Goal: Task Accomplishment & Management: Complete application form

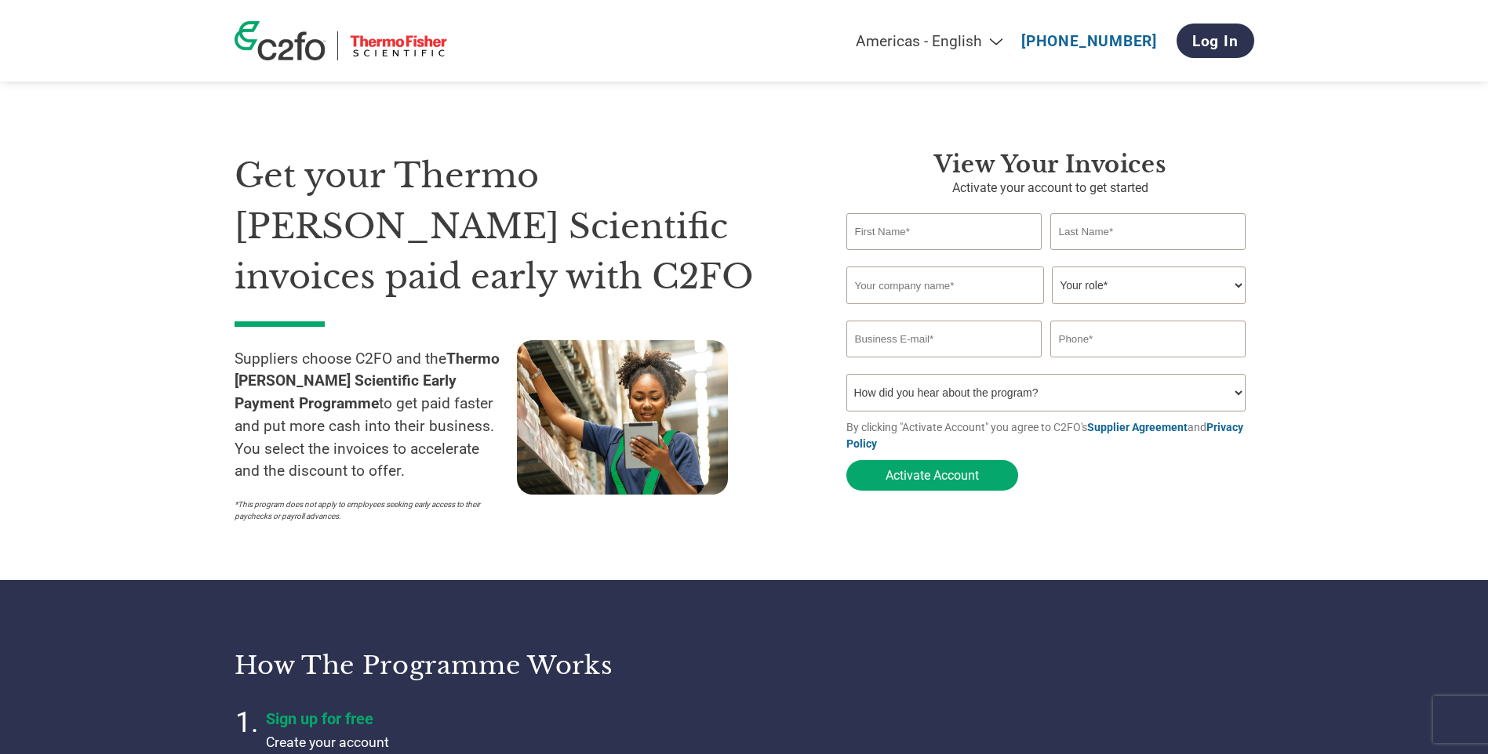
select select "en-[GEOGRAPHIC_DATA]"
click at [940, 215] on input "text" at bounding box center [944, 231] width 196 height 37
type input "[PERSON_NAME]"
type input "Hever"
click at [966, 289] on input "text" at bounding box center [945, 286] width 198 height 38
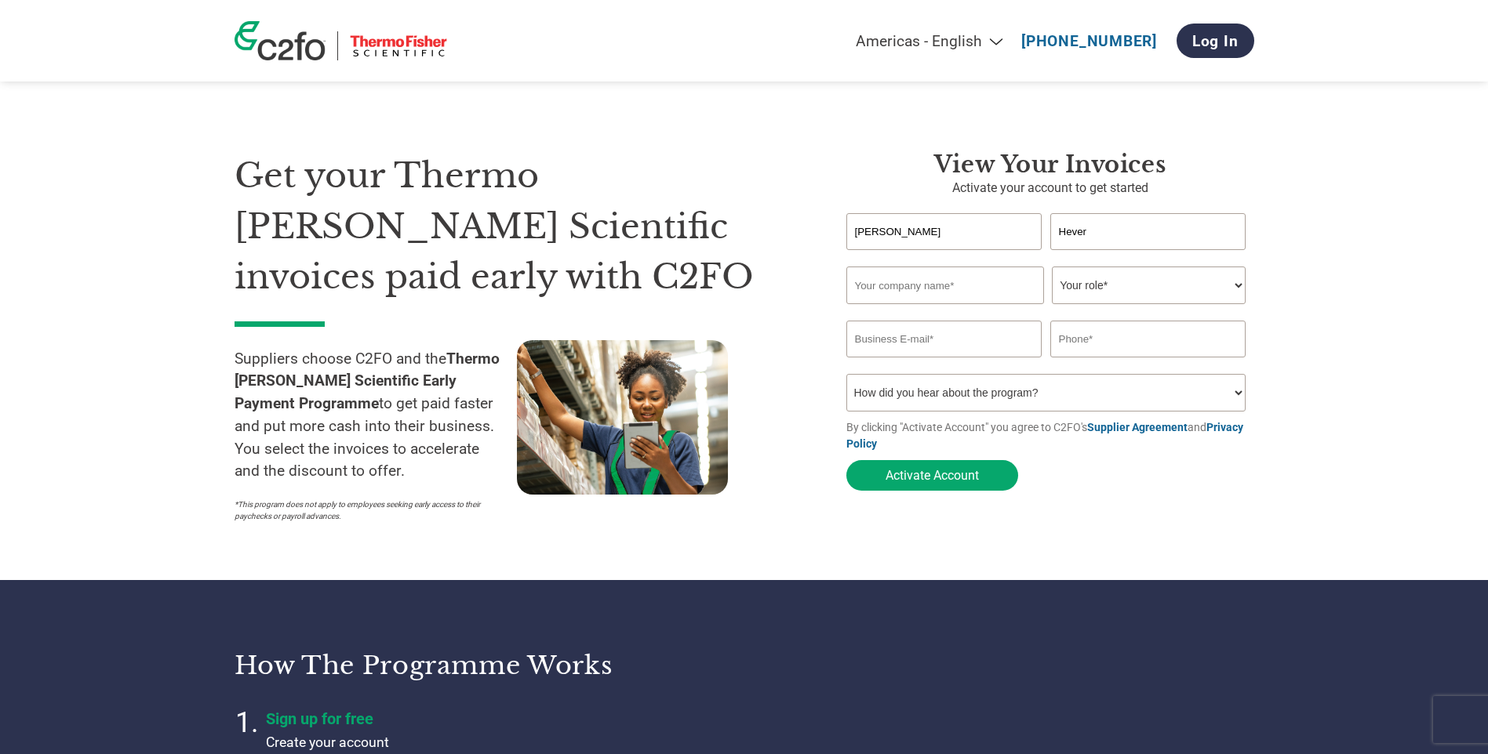
click at [960, 288] on input "text" at bounding box center [945, 286] width 198 height 38
click at [899, 285] on input "Novatek europe Ltd" at bounding box center [945, 286] width 198 height 38
type input "Novatek Europe Ltd"
click at [1122, 291] on select "Your role* CFO Controller Credit Manager Finance Director Treasurer CEO Preside…" at bounding box center [1149, 286] width 194 height 38
select select "BOOKKEEPER"
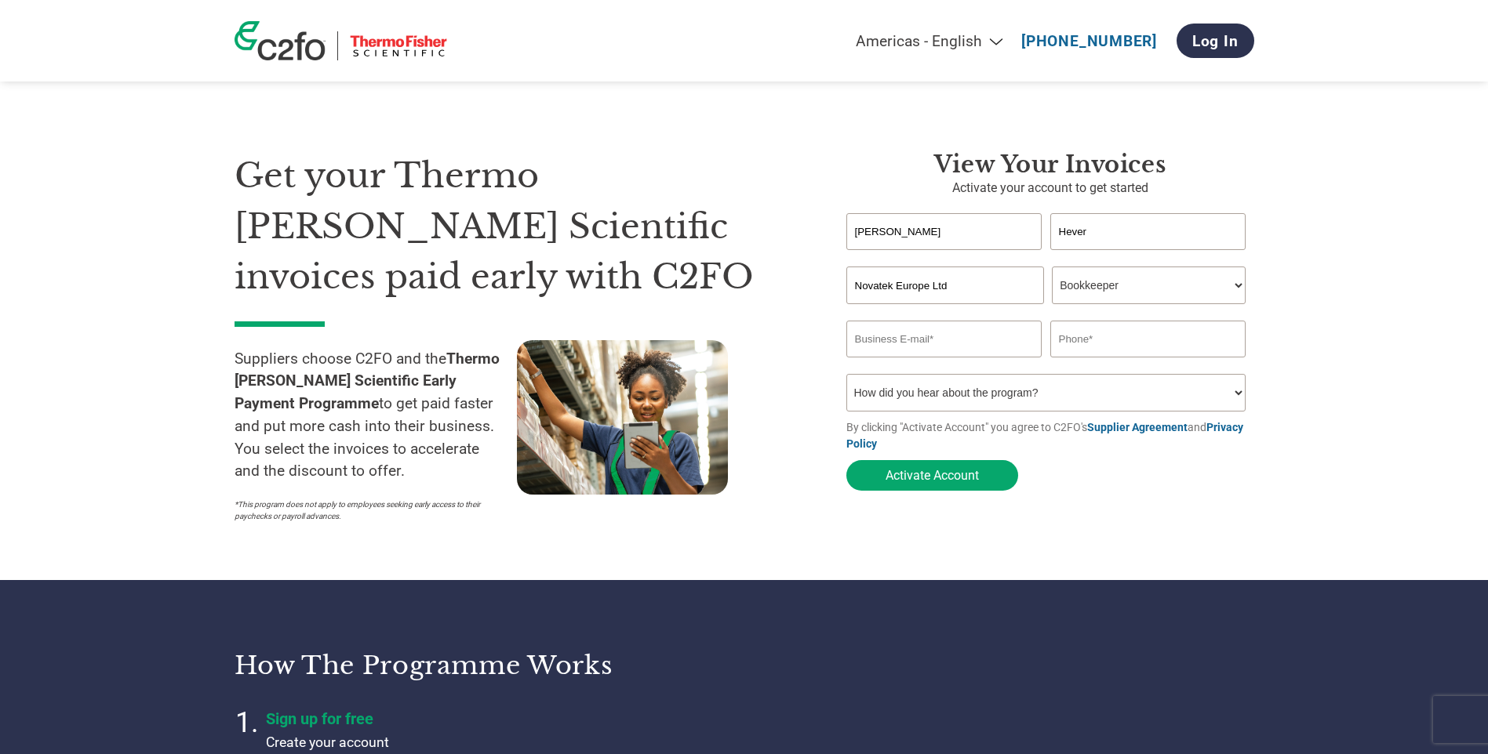
click at [1052, 268] on select "Your role* CFO Controller Credit Manager Finance Director Treasurer CEO Preside…" at bounding box center [1149, 286] width 194 height 38
click at [970, 338] on input "email" at bounding box center [944, 339] width 196 height 37
type input "[EMAIL_ADDRESS][DOMAIN_NAME]"
click at [1129, 345] on input "text" at bounding box center [1148, 339] width 196 height 37
click at [1129, 344] on input "text" at bounding box center [1148, 339] width 196 height 37
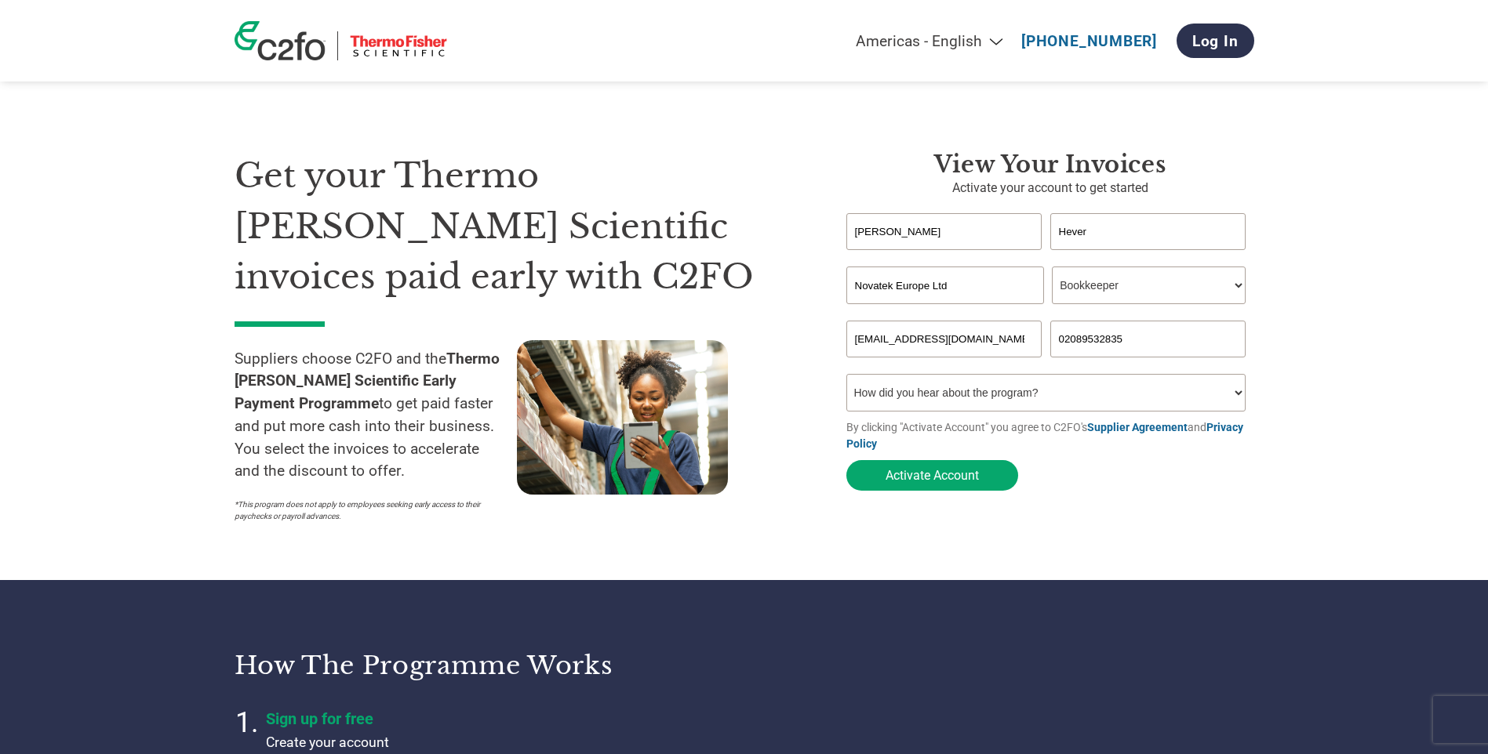
type input "02089532835"
click at [1096, 382] on select "How did you hear about the program? Received a letter Email Social Media Online…" at bounding box center [1046, 393] width 400 height 38
select select "Email"
click at [846, 379] on select "How did you hear about the program? Received a letter Email Social Media Online…" at bounding box center [1046, 393] width 400 height 38
click at [945, 470] on button "Activate Account" at bounding box center [932, 475] width 172 height 31
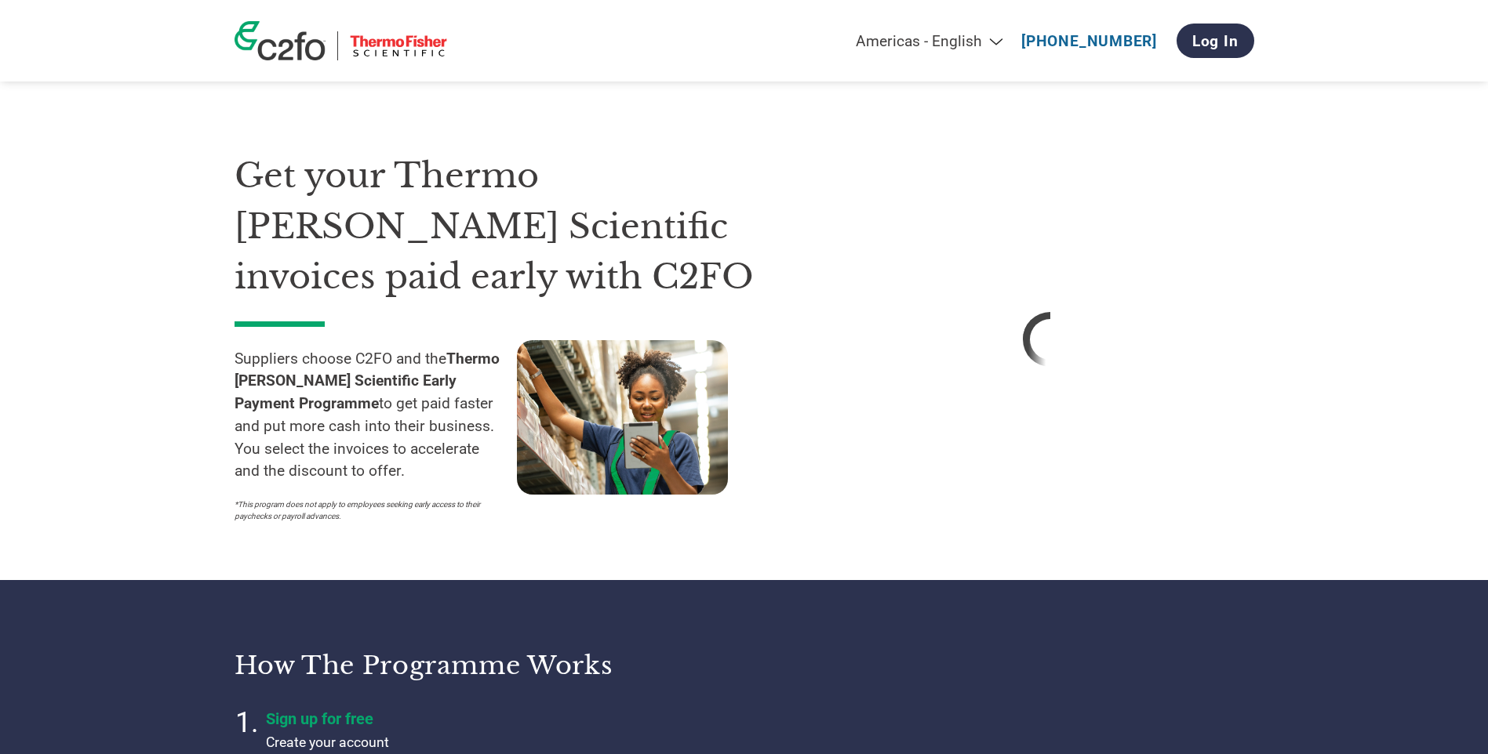
select select "en-[GEOGRAPHIC_DATA]"
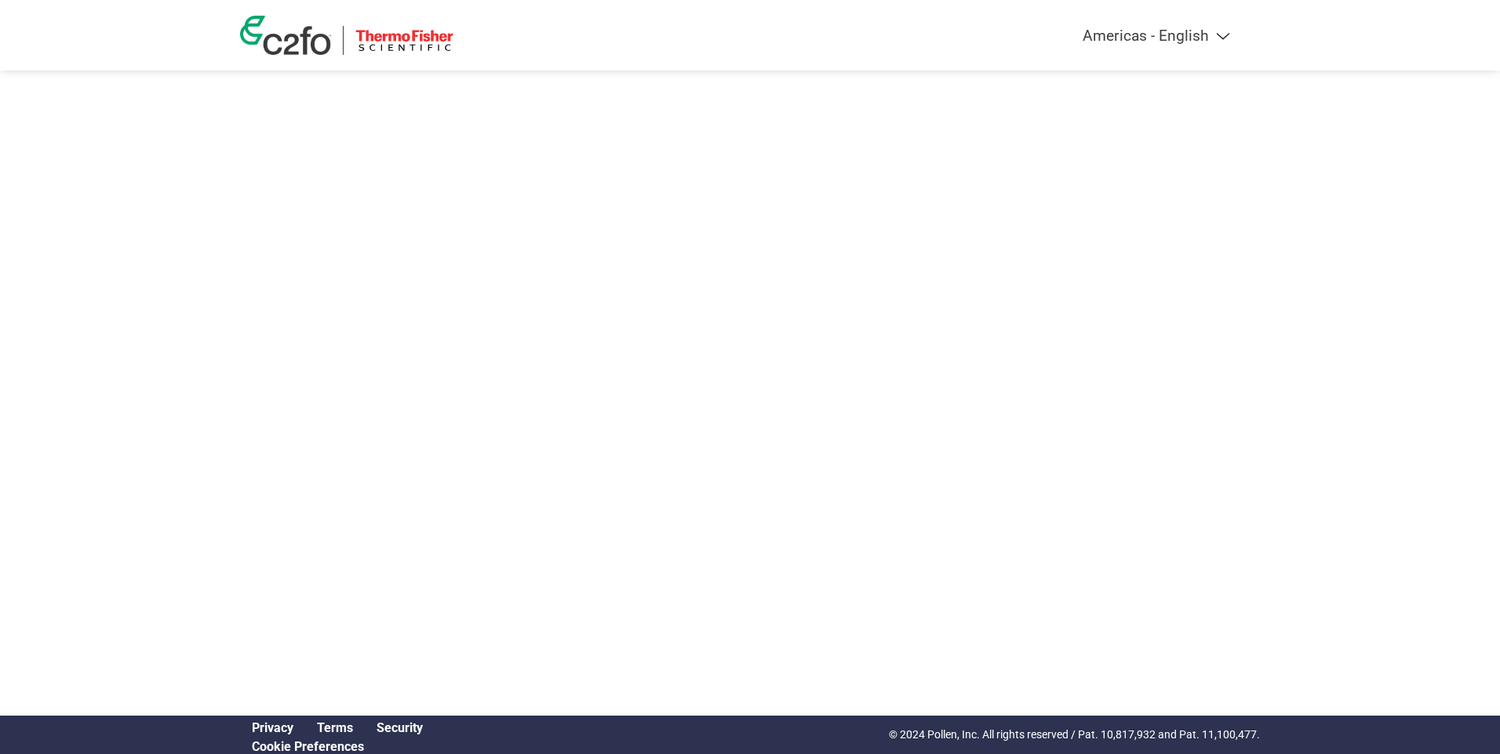
select select "en-[GEOGRAPHIC_DATA]"
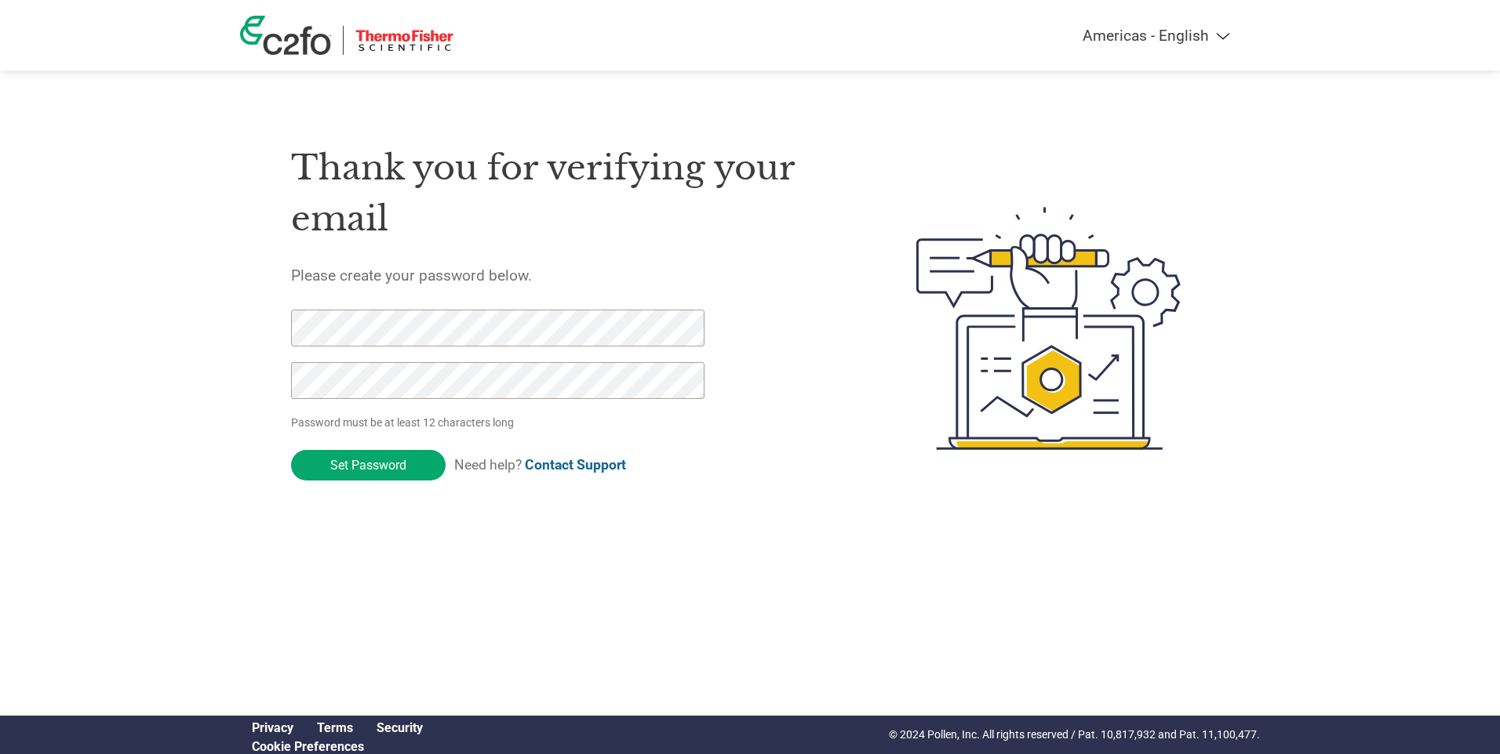
click at [284, 373] on div "Thank you for verifying your email Please create your password below. Password …" at bounding box center [750, 329] width 1020 height 416
click at [145, 356] on div "Americas - English Américas - Español Américas - Português Amériques - Français…" at bounding box center [750, 265] width 1500 height 531
click at [249, 316] on div "Thank you for verifying your email Please create your password below. Password …" at bounding box center [750, 329] width 1020 height 416
click at [369, 461] on input "Set Password" at bounding box center [368, 465] width 155 height 31
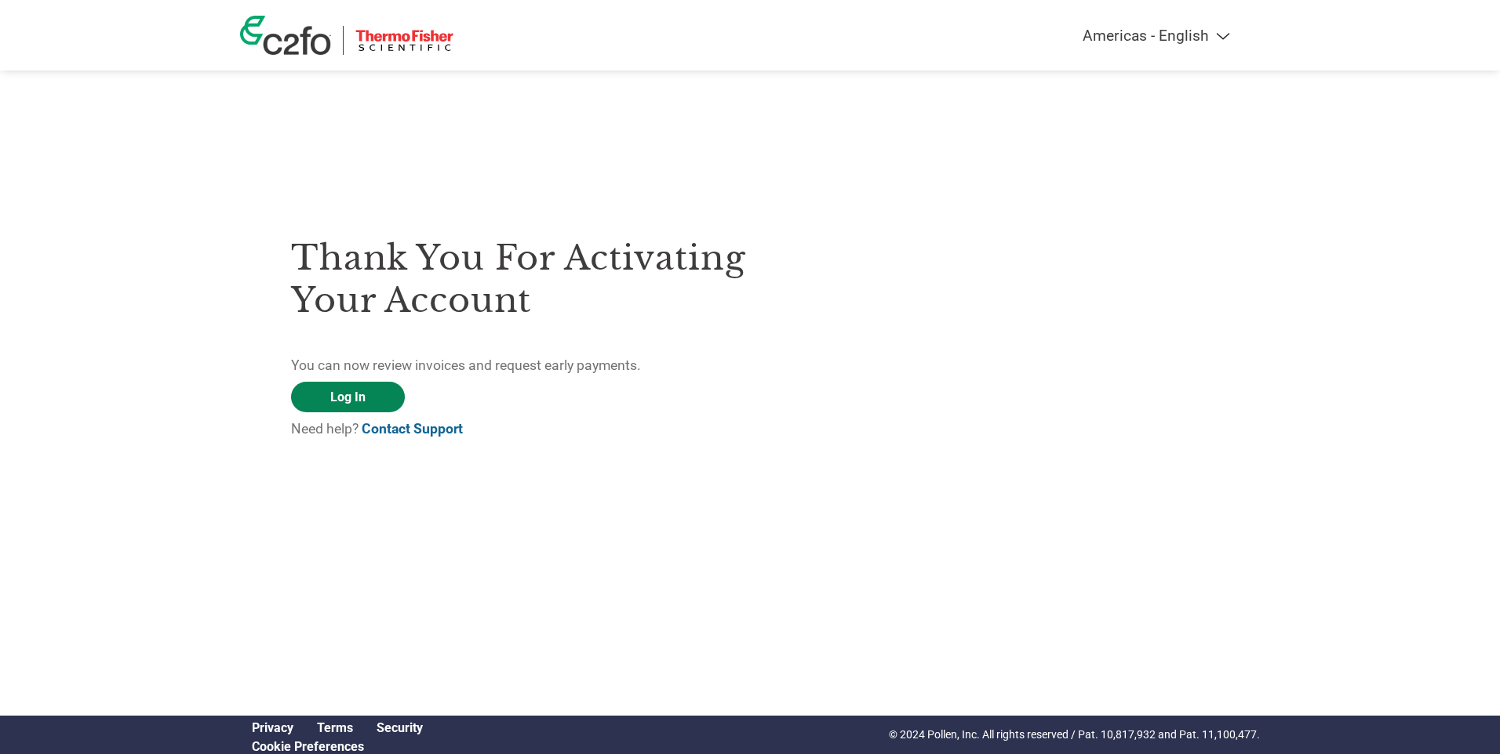
click at [354, 402] on link "Log In" at bounding box center [348, 397] width 114 height 31
